Goal: Find specific page/section: Find specific page/section

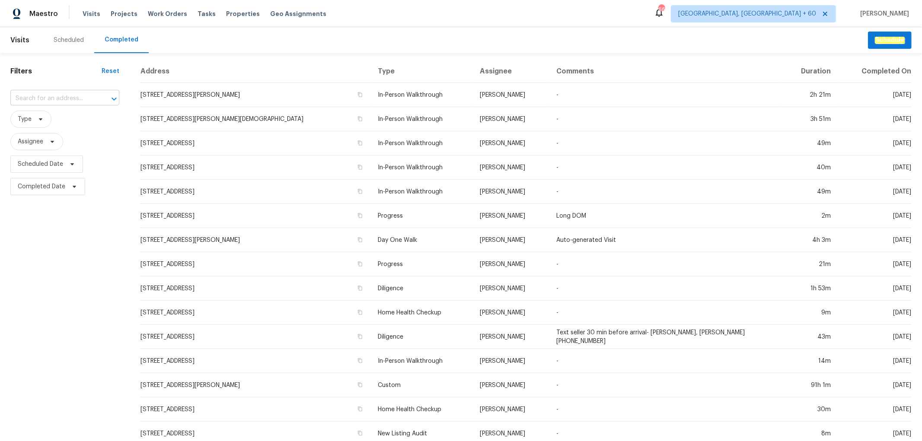
click at [41, 100] on input "text" at bounding box center [52, 98] width 85 height 13
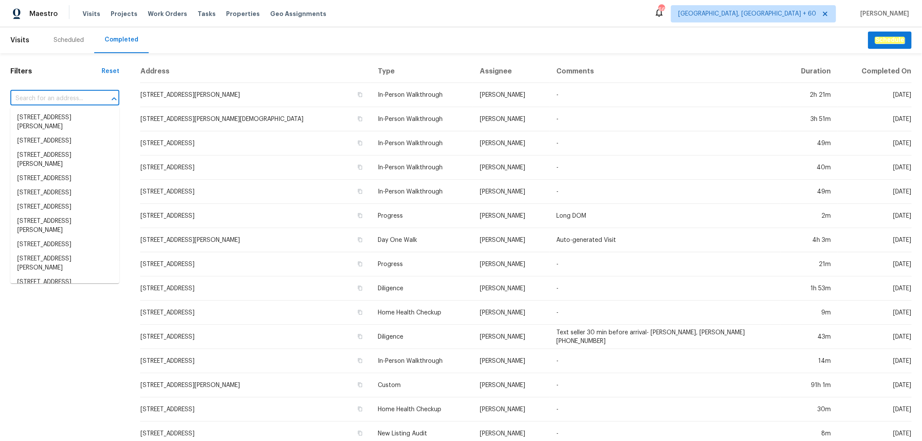
paste input "[STREET_ADDRESS][PERSON_NAME]"
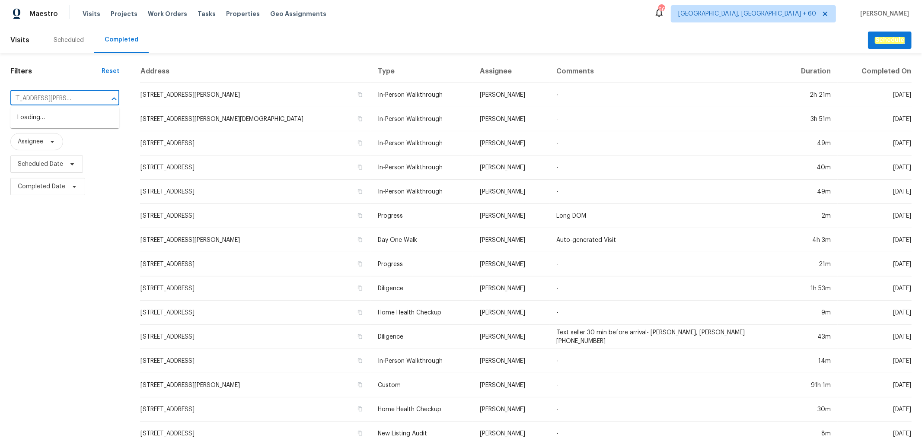
type input "[STREET_ADDRESS][PERSON_NAME]"
click at [63, 128] on li "[STREET_ADDRESS][PERSON_NAME]" at bounding box center [64, 122] width 109 height 23
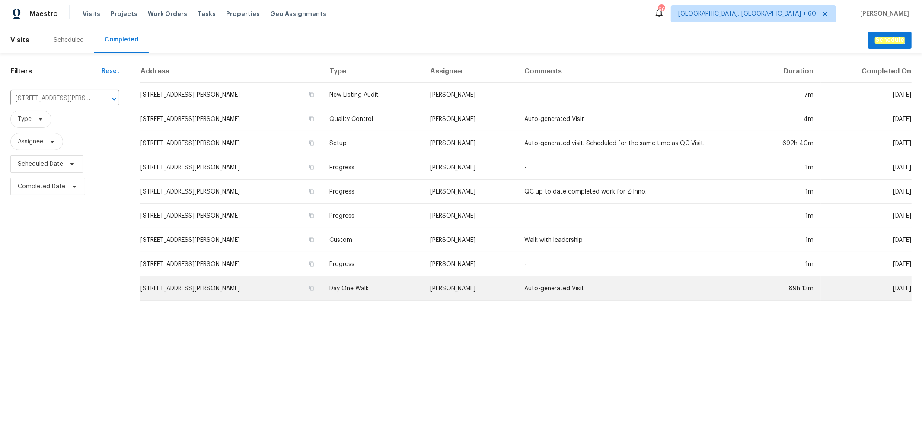
click at [369, 285] on td "Day One Walk" at bounding box center [372, 289] width 101 height 24
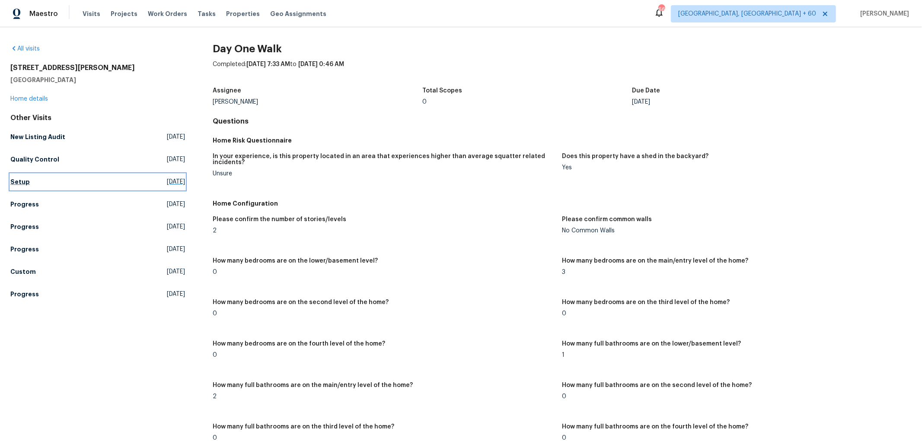
click at [29, 184] on link "Setup Thu, Aug 21 2025" at bounding box center [97, 182] width 175 height 16
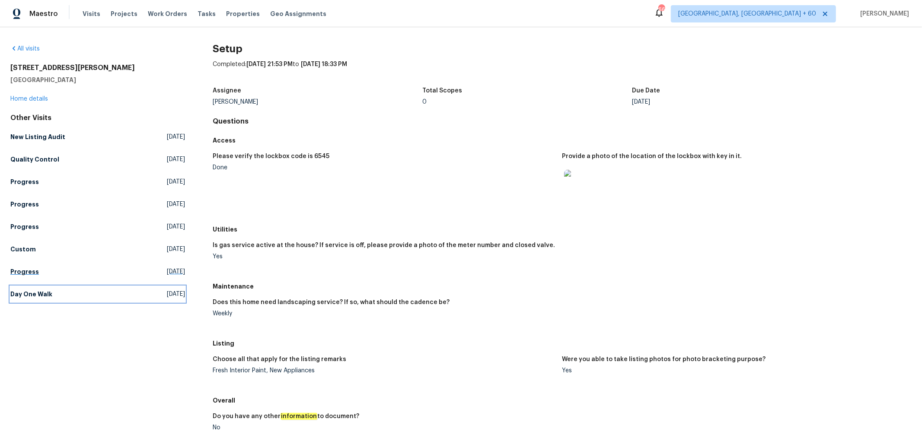
click at [46, 294] on h5 "Day One Walk" at bounding box center [31, 294] width 42 height 9
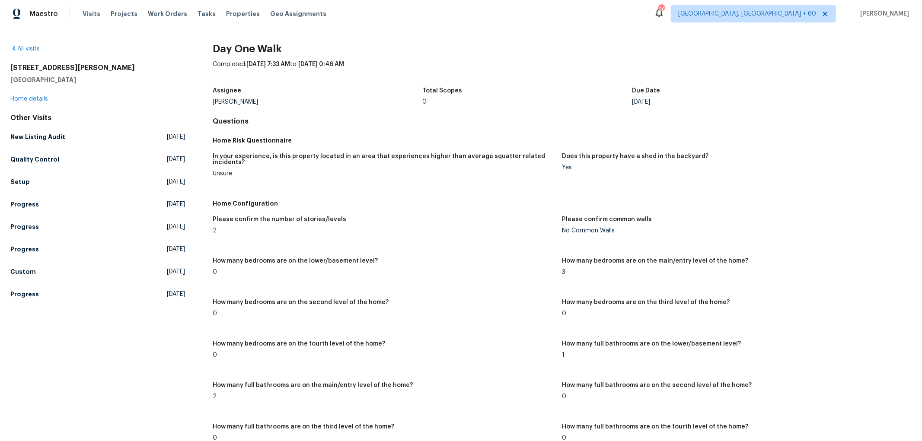
scroll to position [1370, 0]
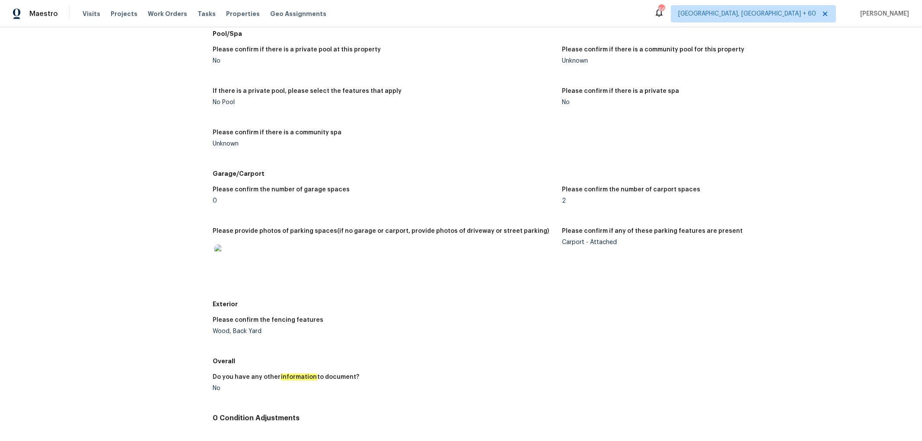
click at [577, 244] on div "Carport - Attached" at bounding box center [733, 242] width 342 height 6
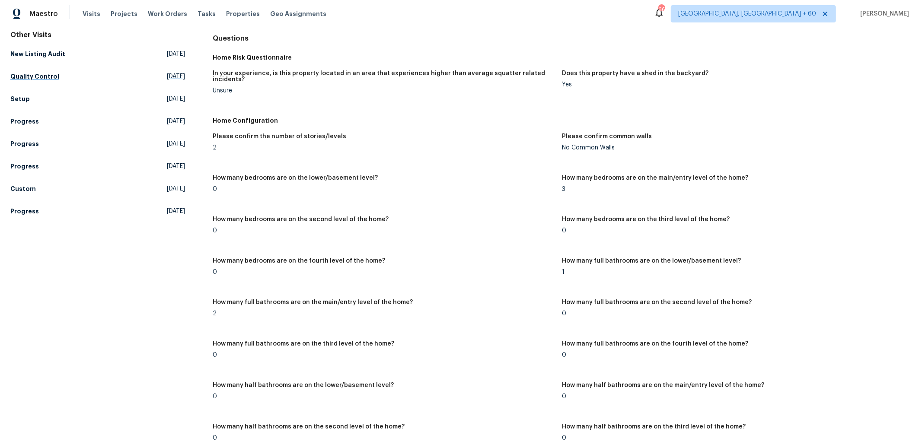
scroll to position [0, 0]
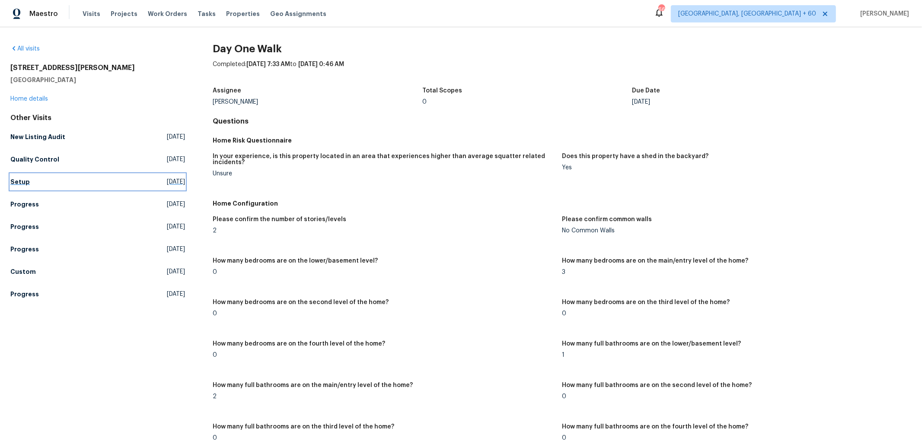
click at [40, 182] on link "Setup Thu, Aug 21 2025" at bounding box center [97, 182] width 175 height 16
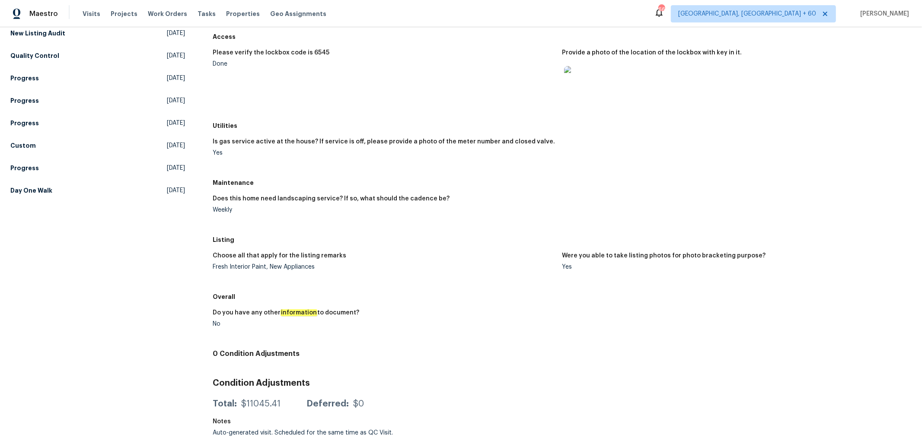
scroll to position [111, 0]
click at [47, 186] on h5 "Day One Walk" at bounding box center [31, 190] width 42 height 9
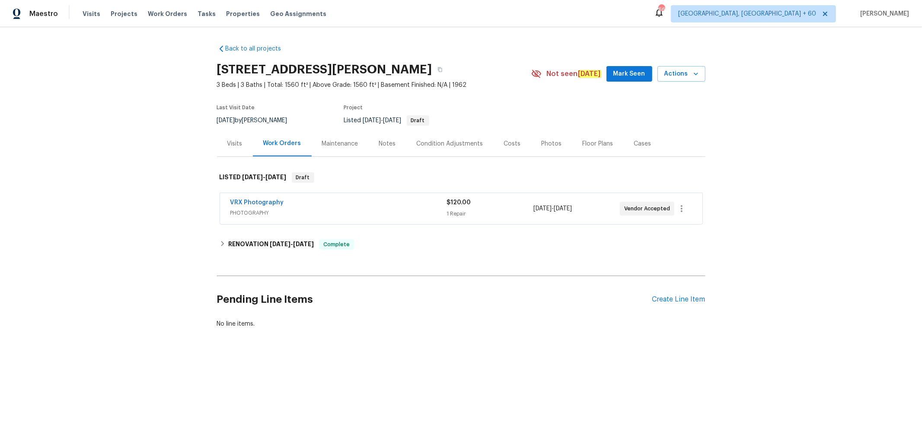
click at [543, 145] on div "Photos" at bounding box center [552, 144] width 20 height 9
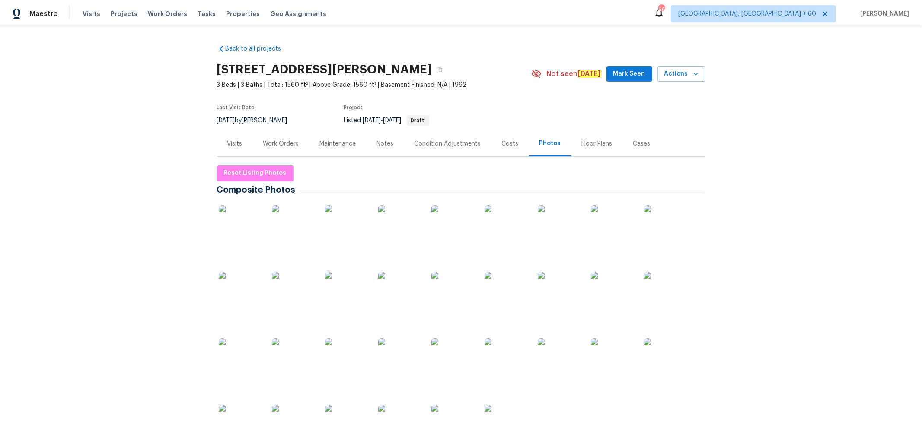
click at [342, 352] on img at bounding box center [346, 359] width 43 height 43
click at [238, 224] on img at bounding box center [240, 226] width 43 height 43
click at [249, 234] on img at bounding box center [240, 226] width 43 height 43
click at [548, 233] on img at bounding box center [559, 226] width 43 height 43
click at [547, 228] on img at bounding box center [559, 226] width 43 height 43
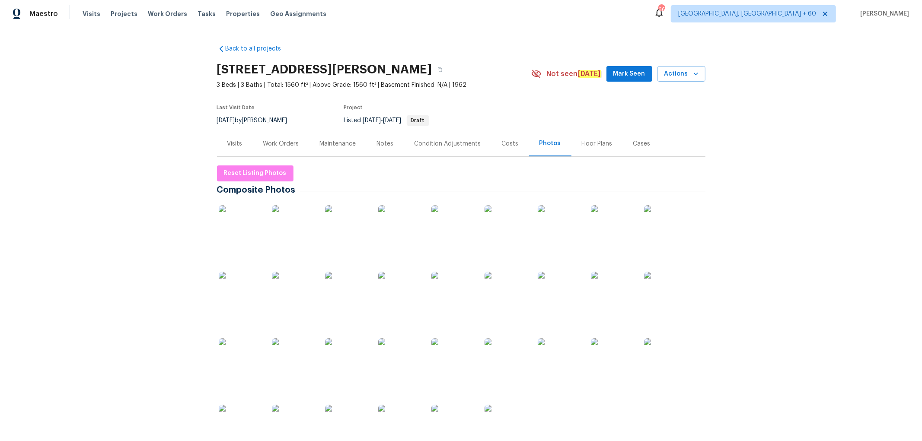
click at [246, 229] on img at bounding box center [240, 226] width 43 height 43
click at [236, 228] on img at bounding box center [240, 226] width 43 height 43
click at [243, 229] on img at bounding box center [240, 226] width 43 height 43
click at [239, 223] on img at bounding box center [240, 226] width 43 height 43
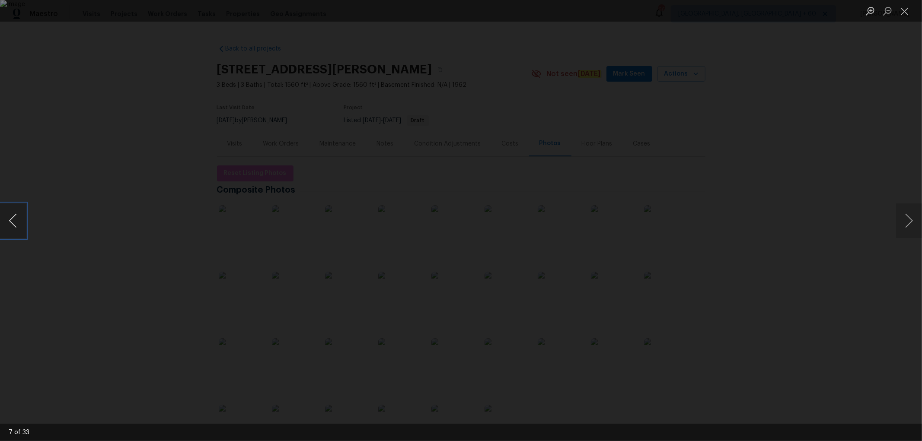
click at [16, 226] on button "Previous image" at bounding box center [13, 221] width 26 height 35
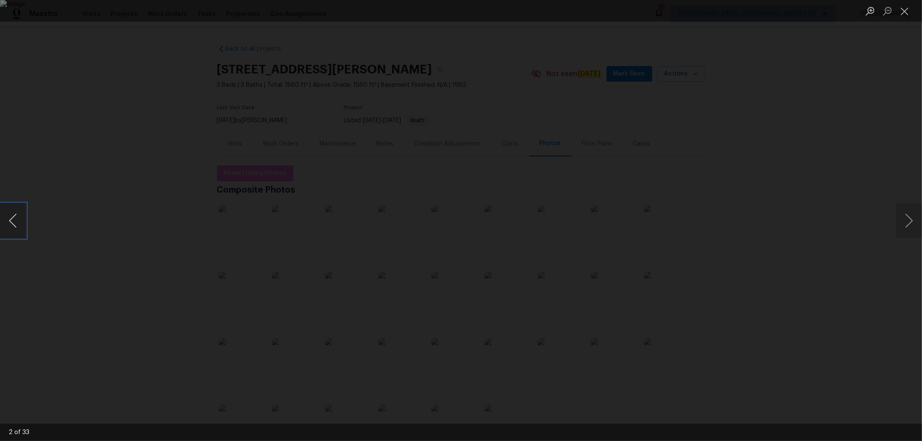
click at [16, 226] on button "Previous image" at bounding box center [13, 221] width 26 height 35
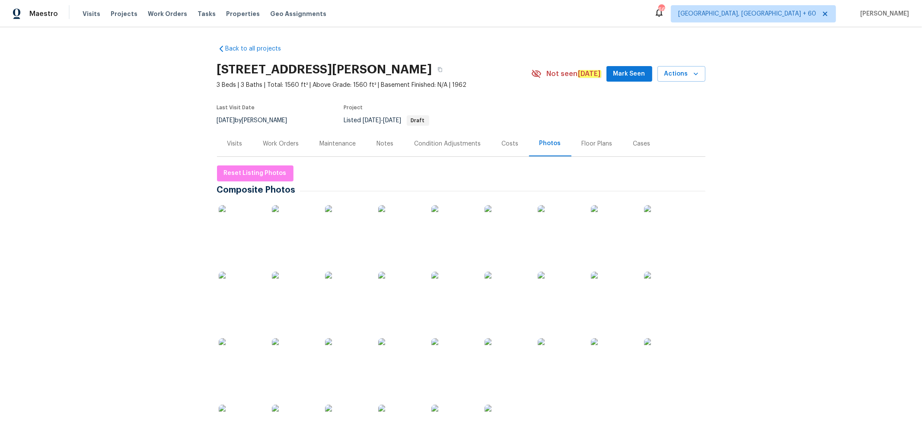
scroll to position [48, 0]
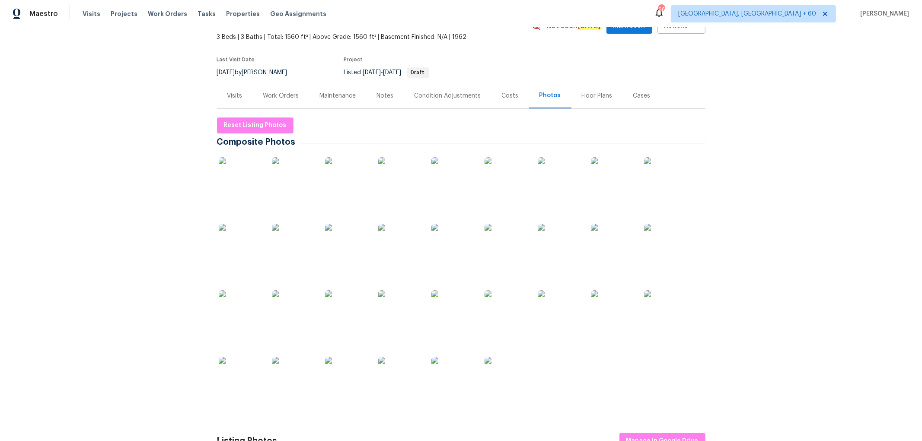
click at [664, 325] on img at bounding box center [665, 311] width 43 height 43
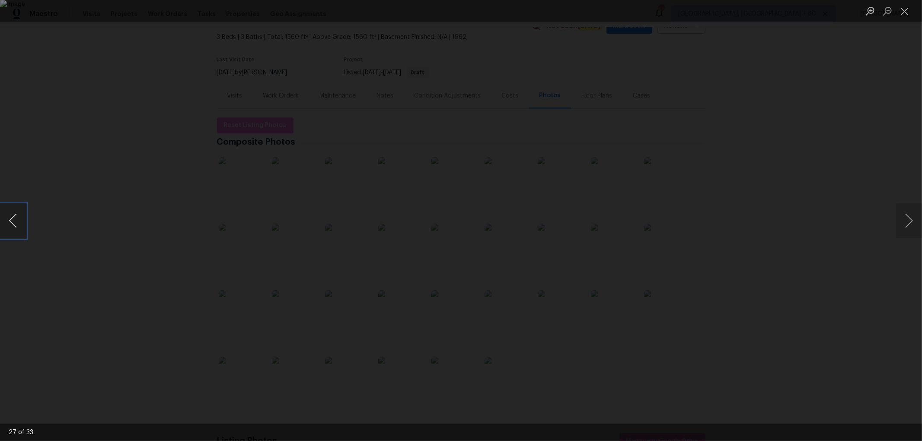
click at [17, 225] on button "Previous image" at bounding box center [13, 221] width 26 height 35
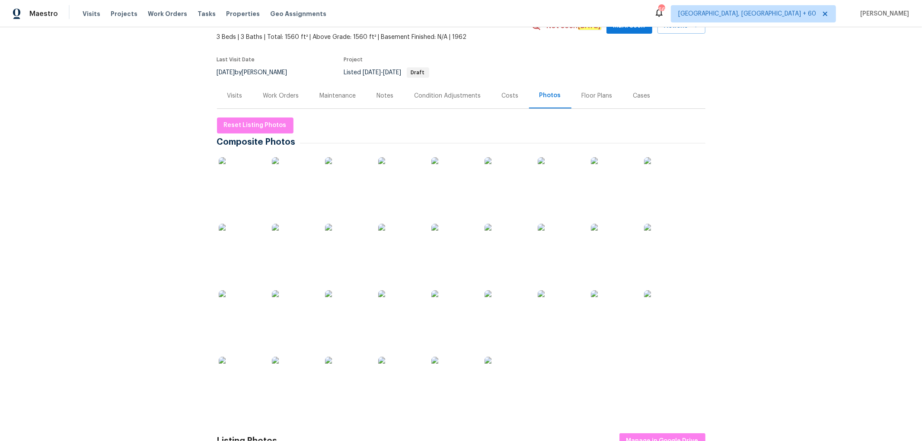
click at [403, 366] on img at bounding box center [399, 378] width 43 height 43
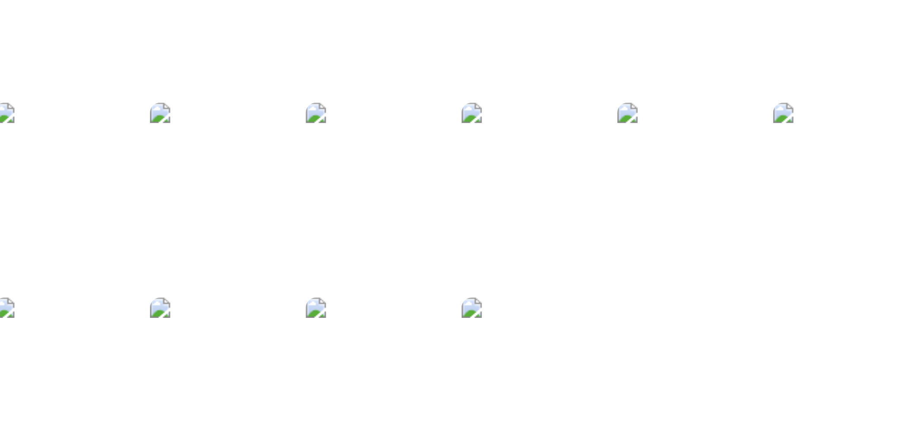
scroll to position [228, 0]
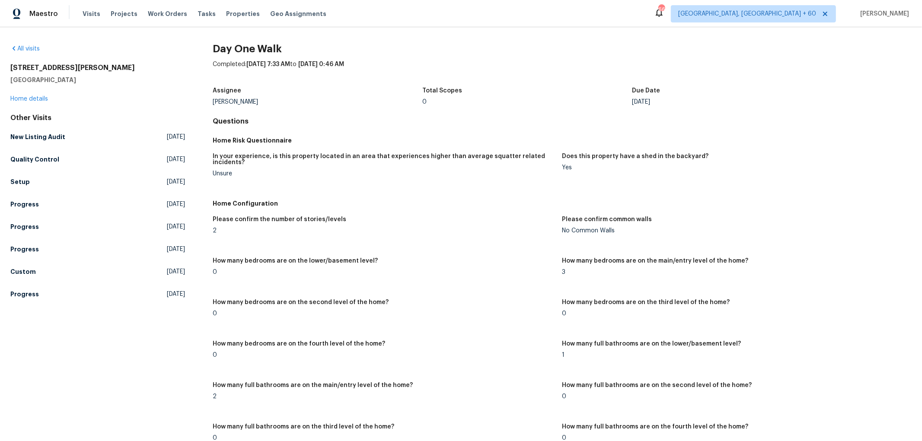
click at [3, 178] on div "All visits 1455 Elva Dr SW Atlanta, GA 30331 Home details Other Visits New List…" at bounding box center [461, 234] width 922 height 414
drag, startPoint x: 53, startPoint y: 182, endPoint x: 409, endPoint y: 124, distance: 360.2
click at [54, 182] on link "Setup Thu, Aug 21 2025" at bounding box center [97, 182] width 175 height 16
